Goal: Complete application form

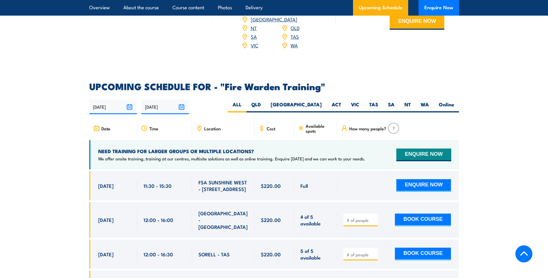
scroll to position [1011, 0]
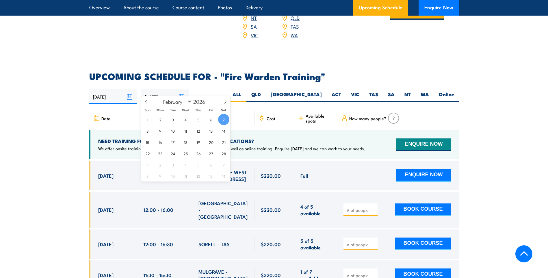
click at [179, 89] on input "[DATE]" at bounding box center [165, 96] width 48 height 15
click at [147, 103] on icon at bounding box center [146, 102] width 4 height 4
select select "0"
click at [147, 103] on icon at bounding box center [146, 102] width 4 height 4
type input "2025"
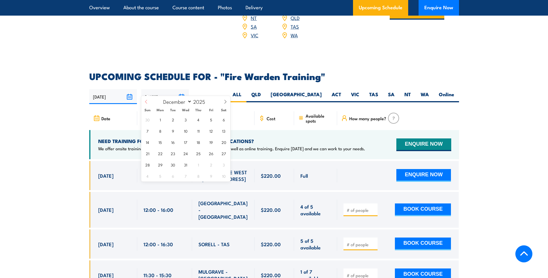
click at [147, 103] on icon at bounding box center [146, 102] width 4 height 4
select select "7"
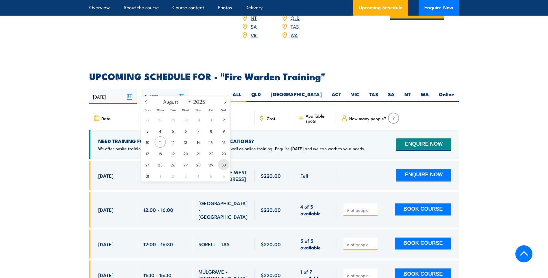
click at [223, 162] on span "30" at bounding box center [223, 164] width 11 height 11
type input "[DATE]"
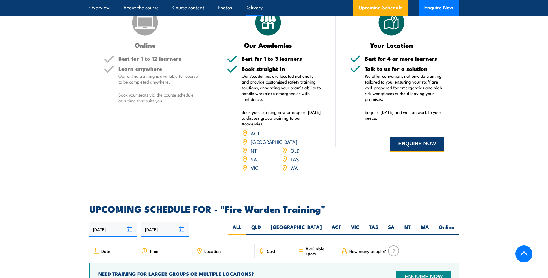
scroll to position [872, 0]
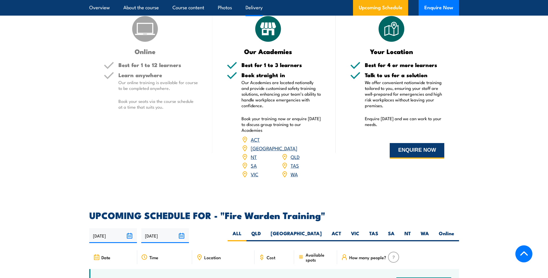
click at [421, 151] on button "ENQUIRE NOW" at bounding box center [417, 151] width 55 height 16
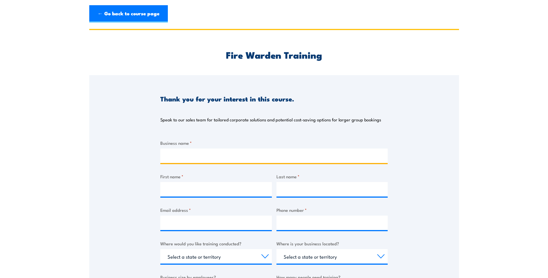
click at [199, 153] on input "Business name *" at bounding box center [273, 156] width 227 height 14
type input "Visy boards- preprint"
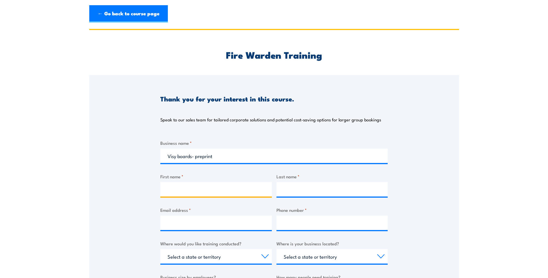
type input "Pallavi"
type input "Khanake"
type input "Pallavi.Khanake@visy.com"
type input "0401453563"
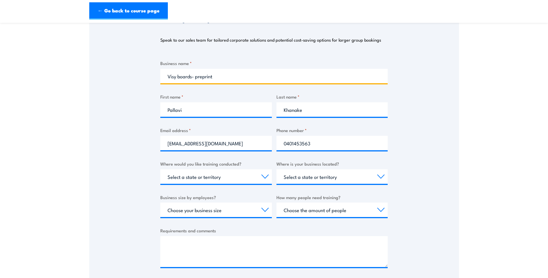
scroll to position [87, 0]
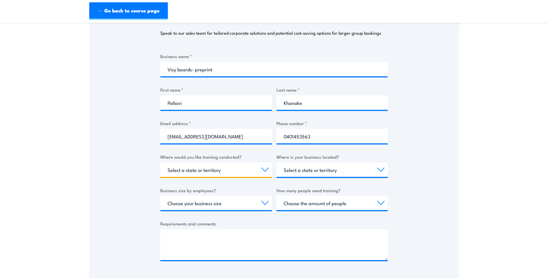
click at [266, 169] on select "Select a state or territory Nationally - multiple locations QLD NSW VIC SA ACT …" at bounding box center [216, 169] width 112 height 14
select select "VIC"
click at [160, 162] on select "Select a state or territory Nationally - multiple locations QLD NSW VIC SA ACT …" at bounding box center [216, 169] width 112 height 14
click at [356, 167] on select "Select a state or territory QLD NSW VIC SA ACT WA TAS NT" at bounding box center [333, 169] width 112 height 14
select select "VIC"
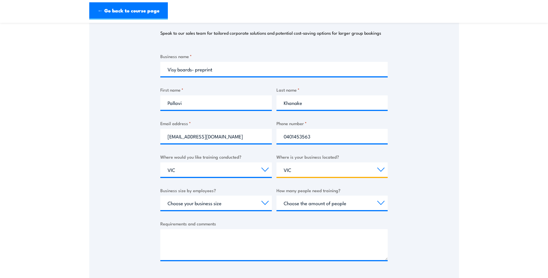
click at [277, 162] on select "Select a state or territory QLD NSW VIC SA ACT WA TAS NT" at bounding box center [333, 169] width 112 height 14
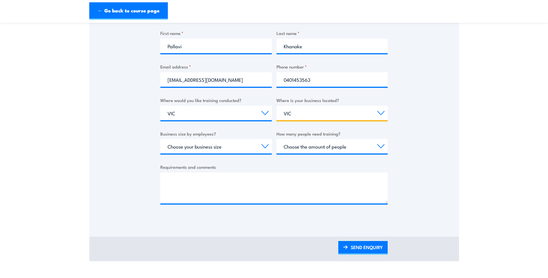
scroll to position [144, 0]
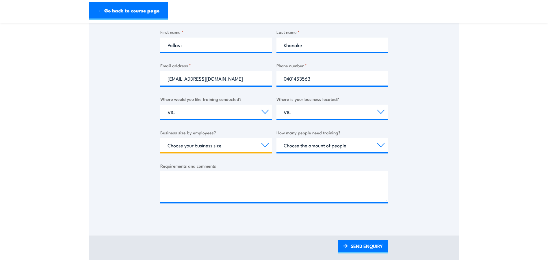
click at [257, 147] on select "Choose your business size 1 to 19 20 to 199 200+" at bounding box center [216, 145] width 112 height 14
select select "200+"
click at [160, 138] on select "Choose your business size 1 to 19 20 to 199 200+" at bounding box center [216, 145] width 112 height 14
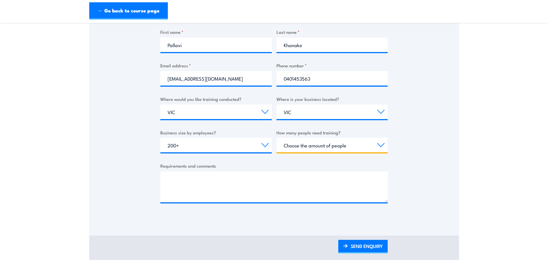
click at [355, 144] on select "Choose the amount of people 1 to 4 5 to 19 20+" at bounding box center [333, 145] width 112 height 14
select select "5 to 19"
click at [277, 138] on select "Choose the amount of people 1 to 4 5 to 19 20+" at bounding box center [333, 145] width 112 height 14
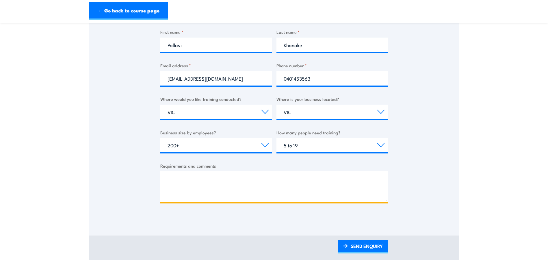
click at [239, 181] on textarea "Requirements and comments" at bounding box center [273, 186] width 227 height 31
type textarea "Please send the quotes."
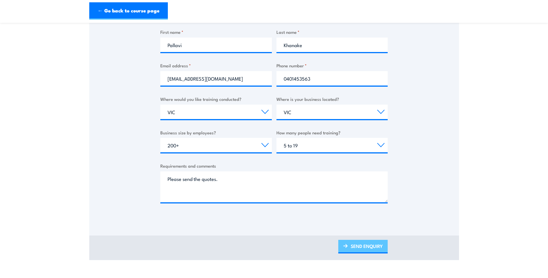
click at [370, 245] on link "SEND ENQUIRY" at bounding box center [362, 247] width 49 height 14
click at [368, 247] on link "SEND ENQUIRY" at bounding box center [362, 247] width 49 height 14
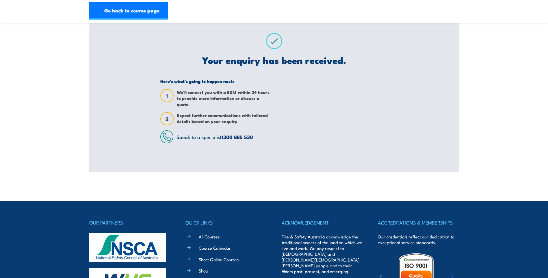
scroll to position [0, 0]
